Goal: Navigation & Orientation: Find specific page/section

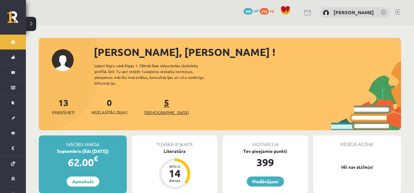
click at [156, 101] on link "5 [DEMOGRAPHIC_DATA]" at bounding box center [166, 106] width 45 height 19
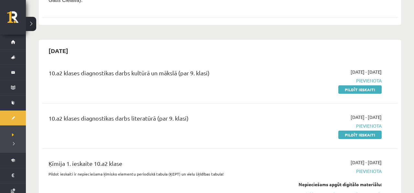
scroll to position [218, 0]
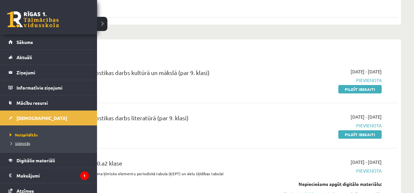
click at [21, 145] on span "Izlabotās" at bounding box center [19, 143] width 22 height 5
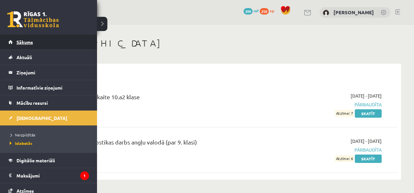
click at [24, 45] on link "Sākums" at bounding box center [48, 42] width 81 height 15
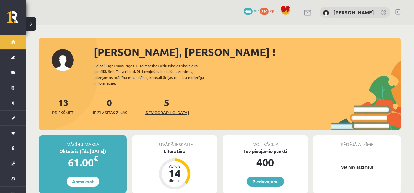
click at [160, 109] on span "[DEMOGRAPHIC_DATA]" at bounding box center [166, 112] width 45 height 6
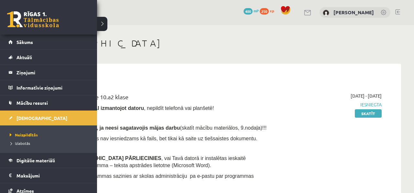
click at [33, 34] on div "0 Dāvanas 400 mP 250 xp [PERSON_NAME] Sākums Aktuāli Kā mācīties eSKOLĀ Kontakt…" at bounding box center [48, 96] width 97 height 193
click at [34, 38] on link "Sākums" at bounding box center [48, 42] width 81 height 15
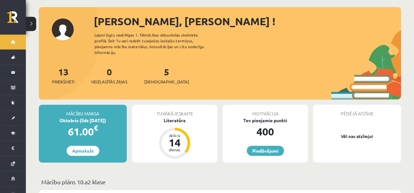
scroll to position [41, 0]
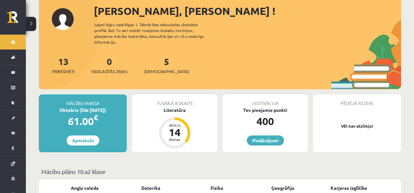
click at [270, 141] on div "Motivācija Tev pieejamie punkti 400 Piedāvājumi" at bounding box center [265, 124] width 85 height 58
click at [268, 136] on link "Piedāvājumi" at bounding box center [265, 141] width 37 height 10
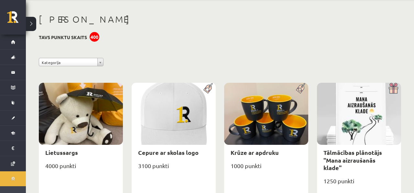
scroll to position [23, 0]
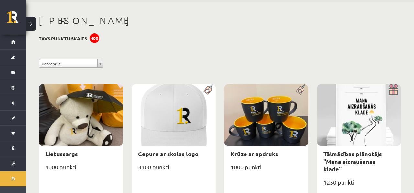
drag, startPoint x: 113, startPoint y: 51, endPoint x: 97, endPoint y: 11, distance: 42.3
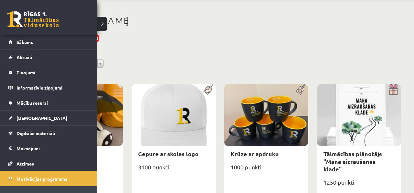
click at [49, 13] on link at bounding box center [33, 19] width 52 height 16
